Goal: Book appointment/travel/reservation

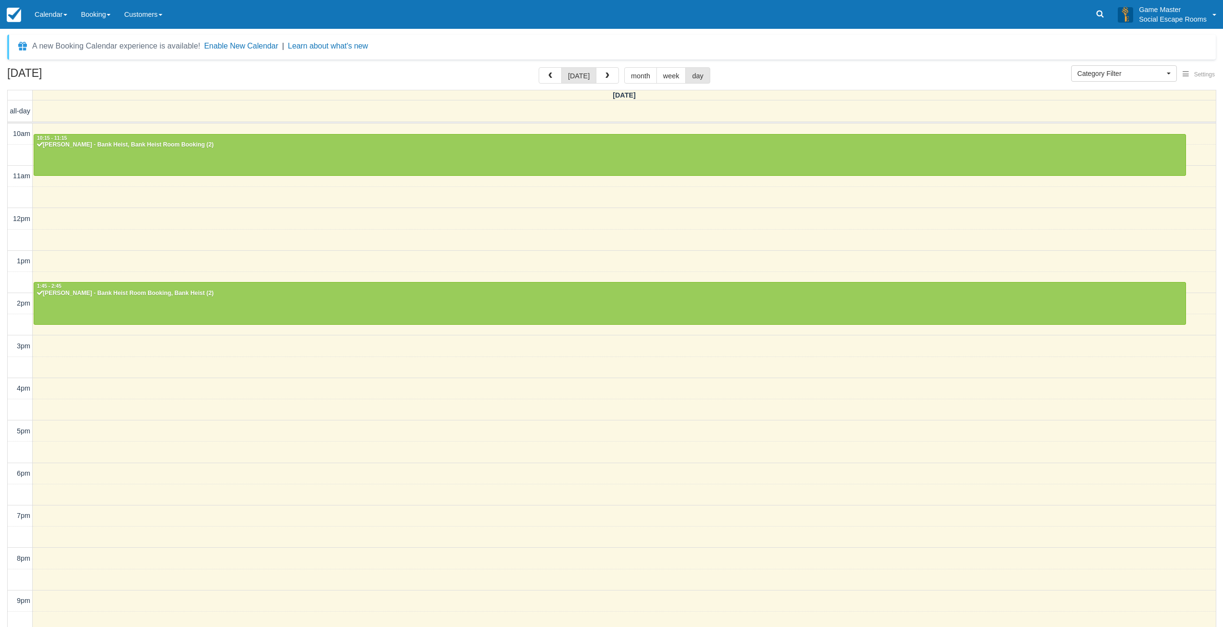
select select
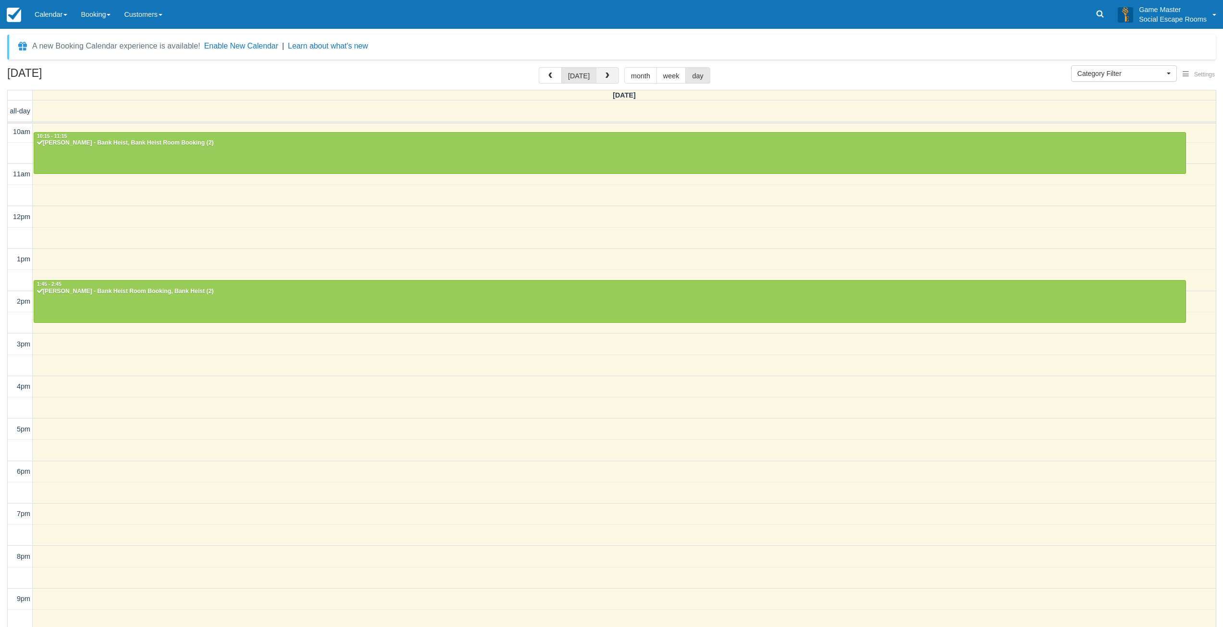
click at [606, 75] on span "button" at bounding box center [607, 76] width 7 height 7
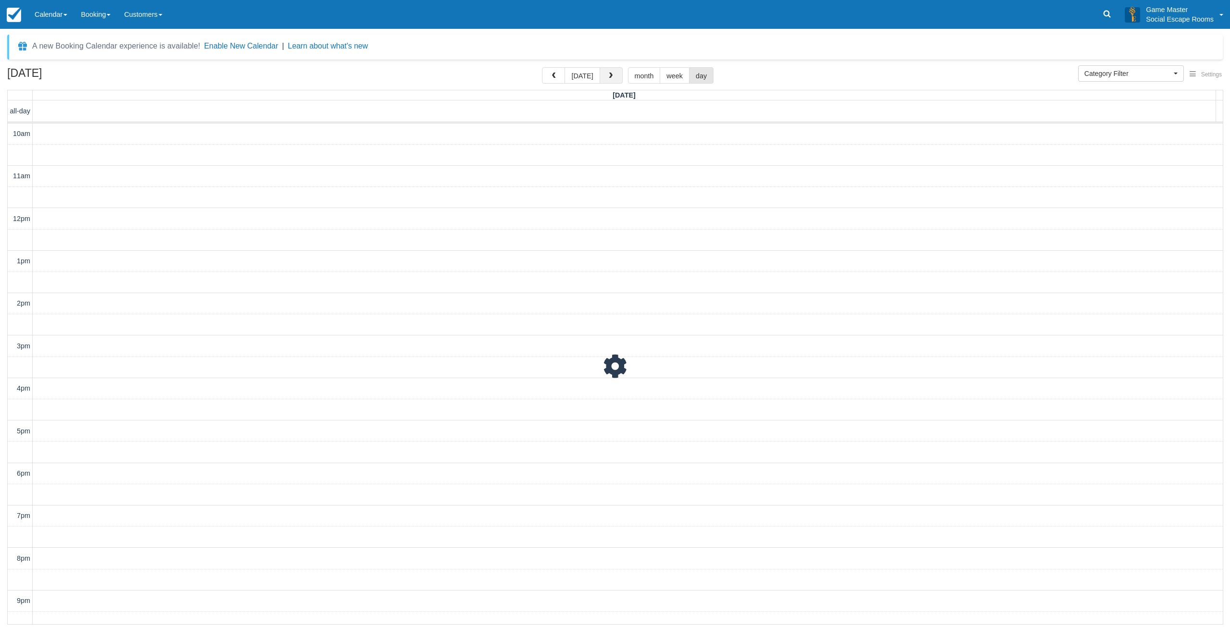
scroll to position [30, 0]
click at [607, 75] on span "button" at bounding box center [610, 76] width 7 height 7
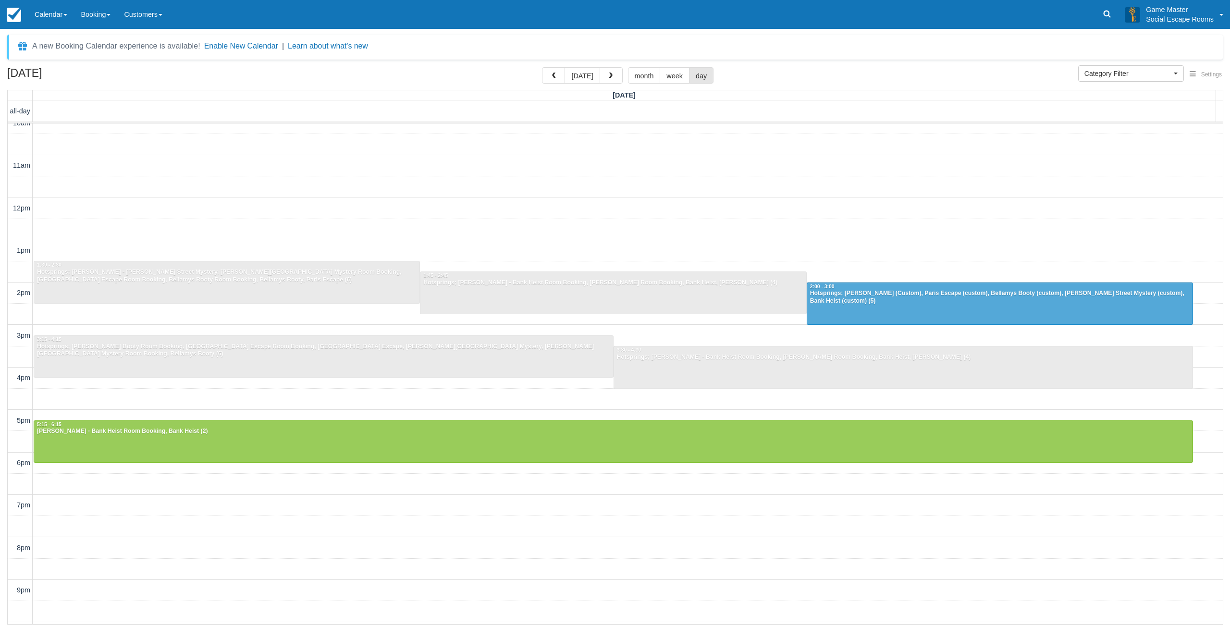
scroll to position [29, 0]
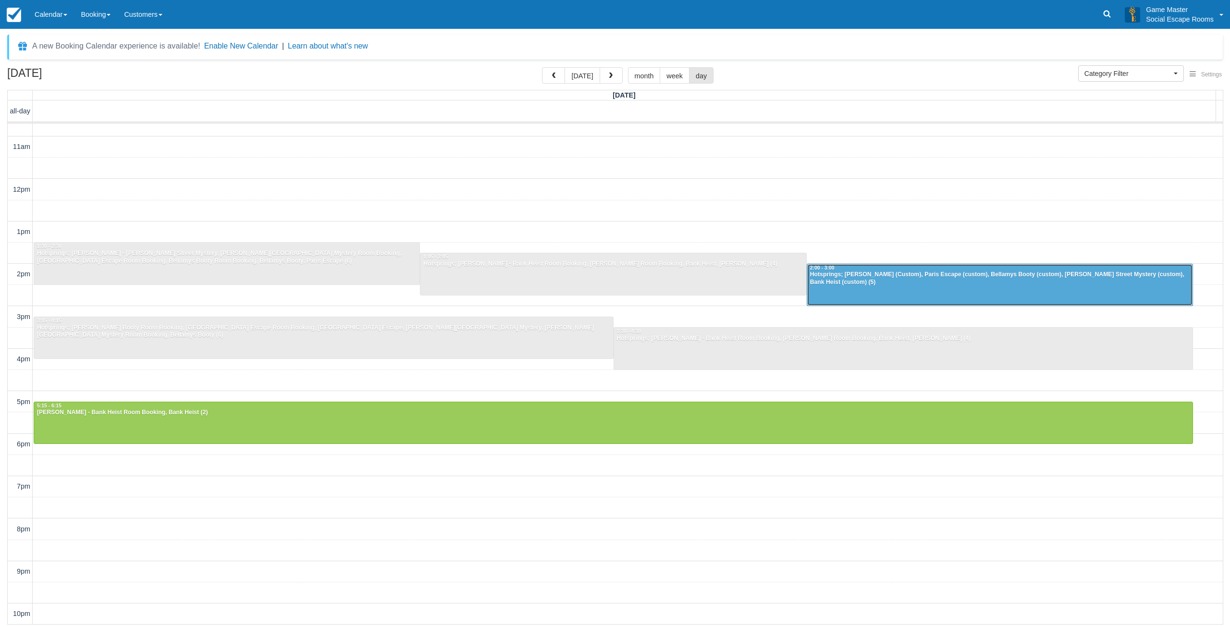
click at [877, 270] on div "2:00 - 3:00" at bounding box center [1000, 268] width 381 height 7
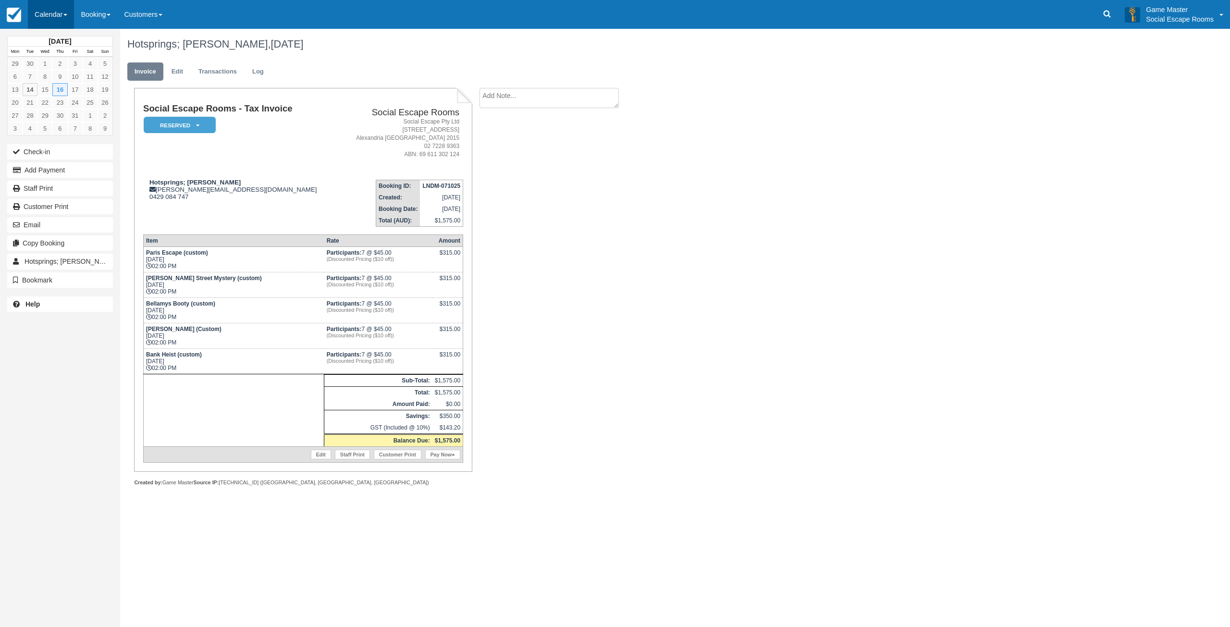
click at [49, 12] on link "Calendar" at bounding box center [51, 14] width 46 height 29
click at [66, 126] on link "Day" at bounding box center [66, 131] width 76 height 20
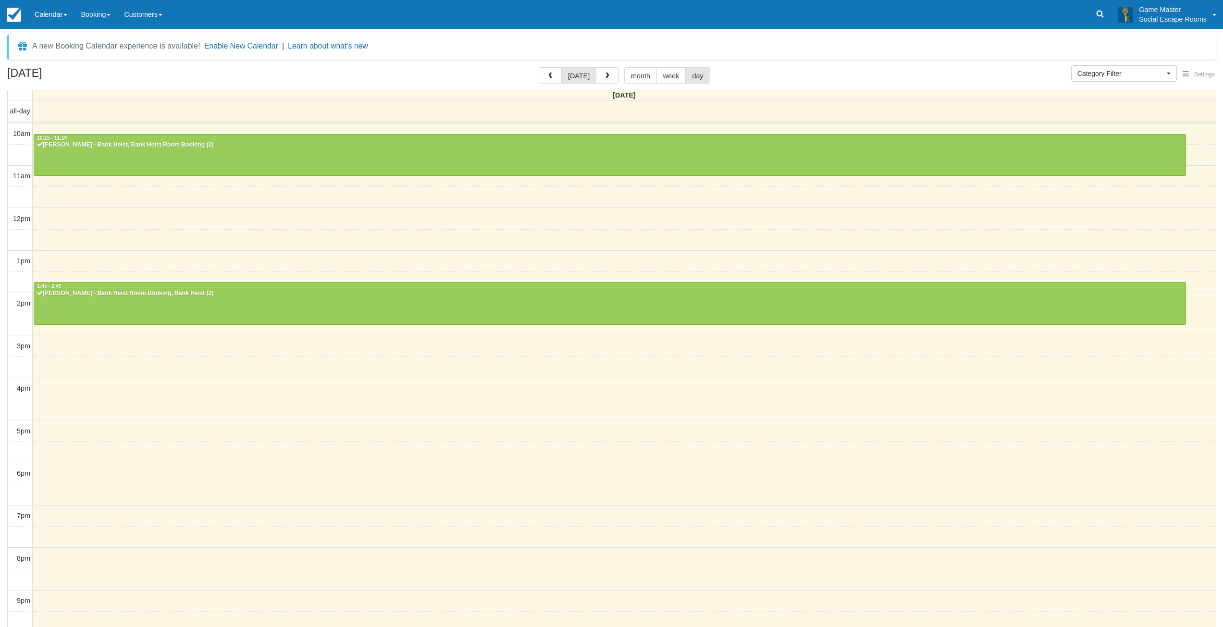
select select
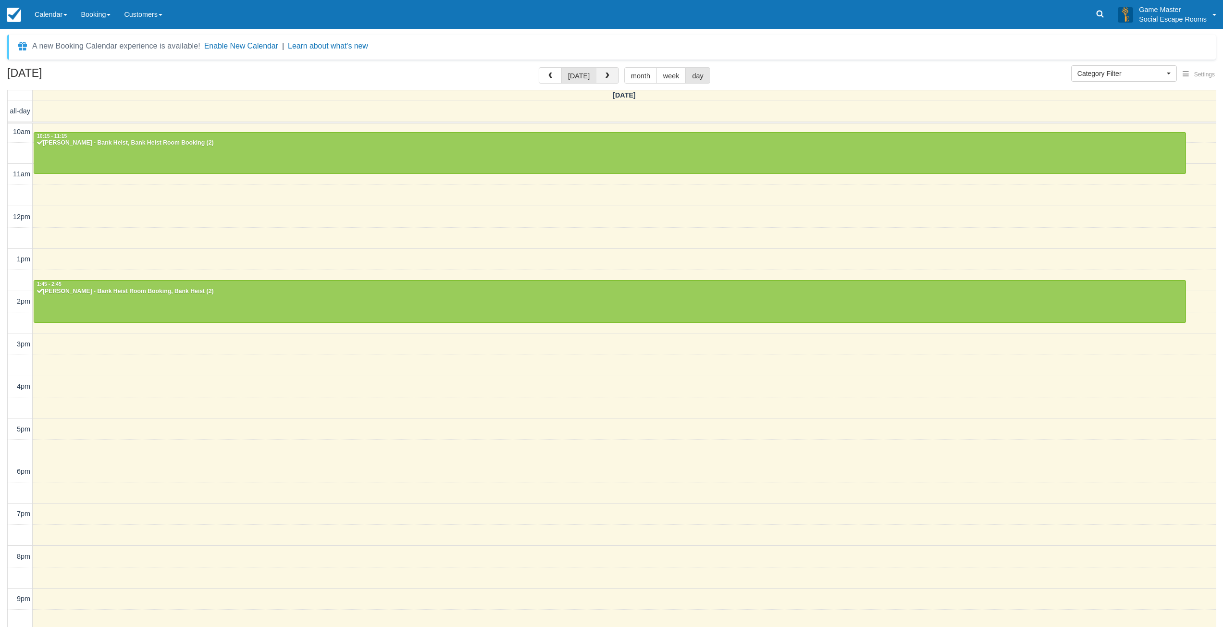
click at [608, 74] on span "button" at bounding box center [607, 76] width 7 height 7
click at [608, 74] on span "button" at bounding box center [610, 76] width 7 height 7
